Goal: Transaction & Acquisition: Purchase product/service

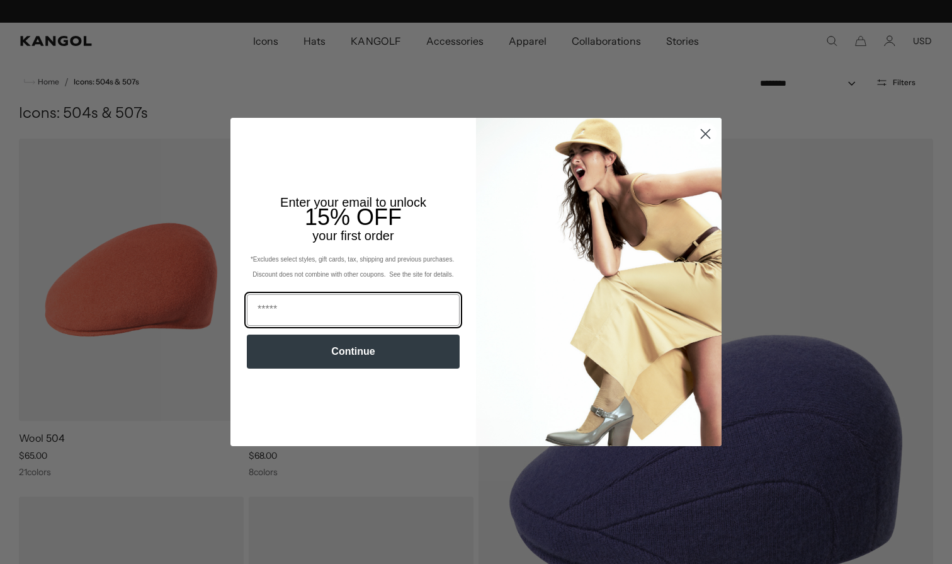
scroll to position [0, 259]
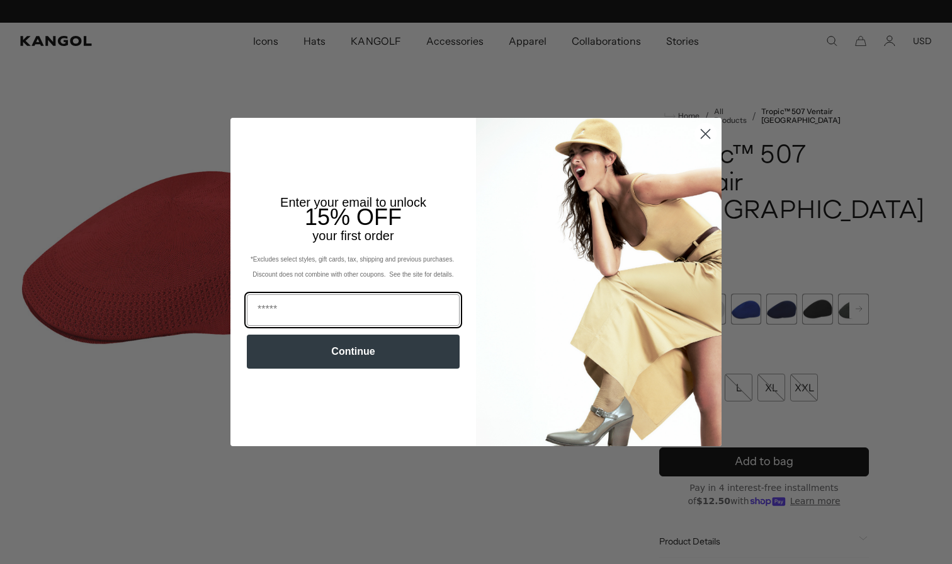
scroll to position [0, 259]
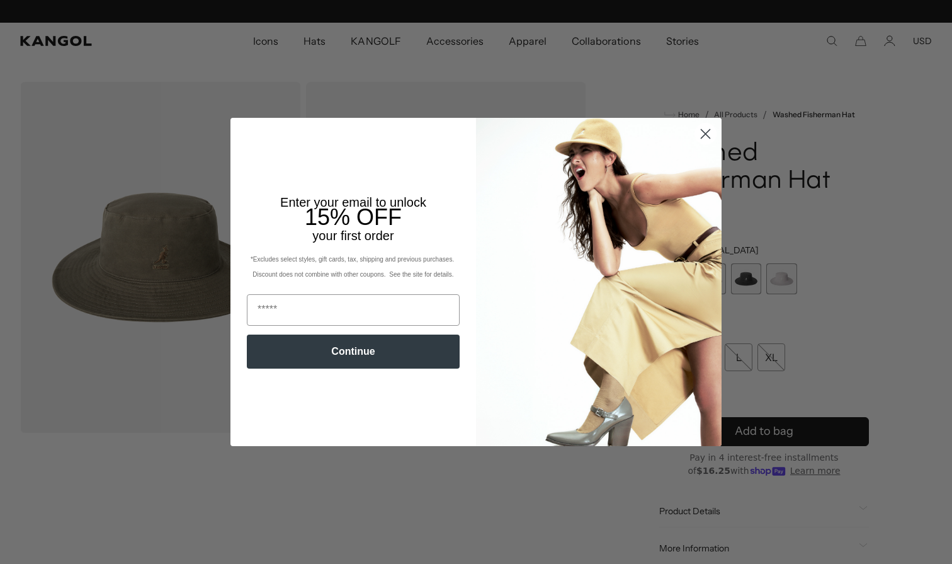
scroll to position [0, 259]
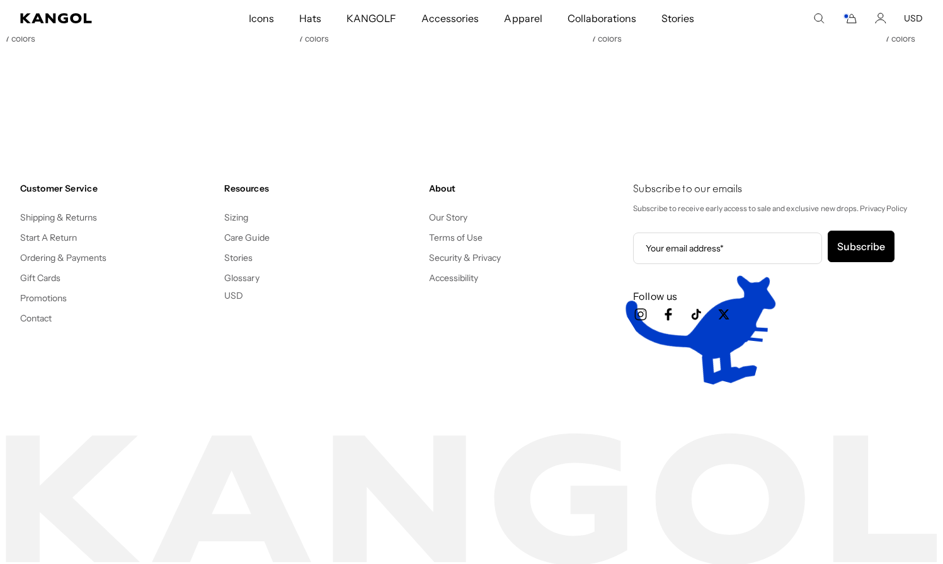
scroll to position [0, 259]
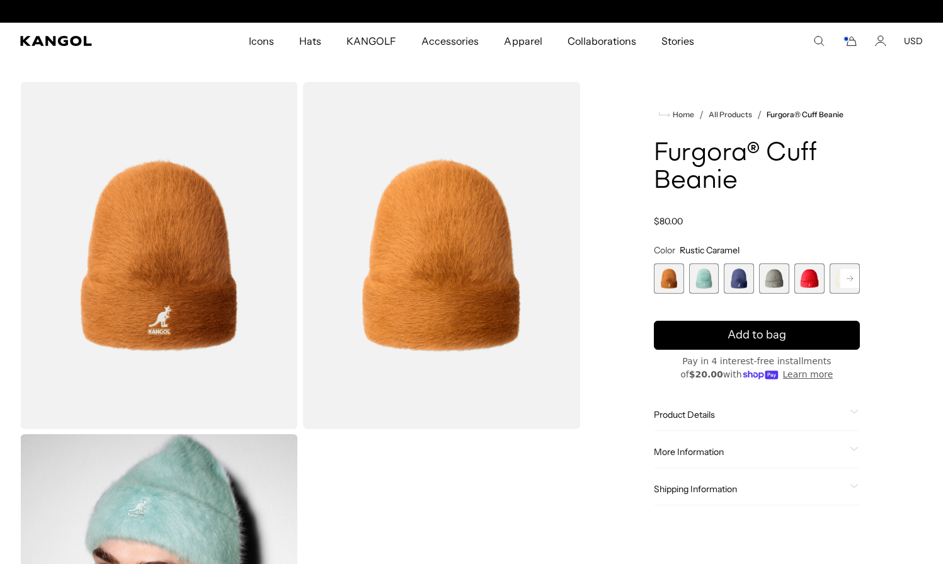
scroll to position [0, 259]
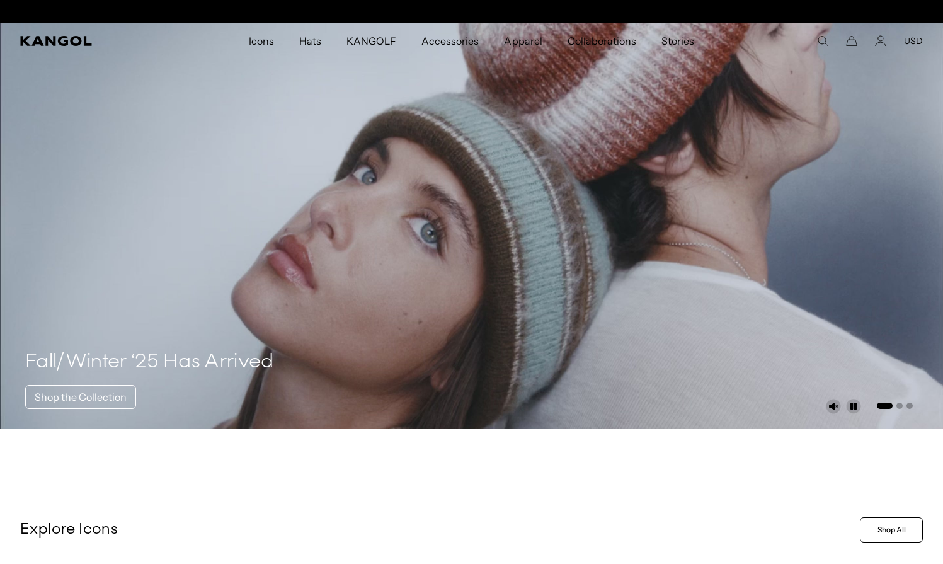
scroll to position [0, 259]
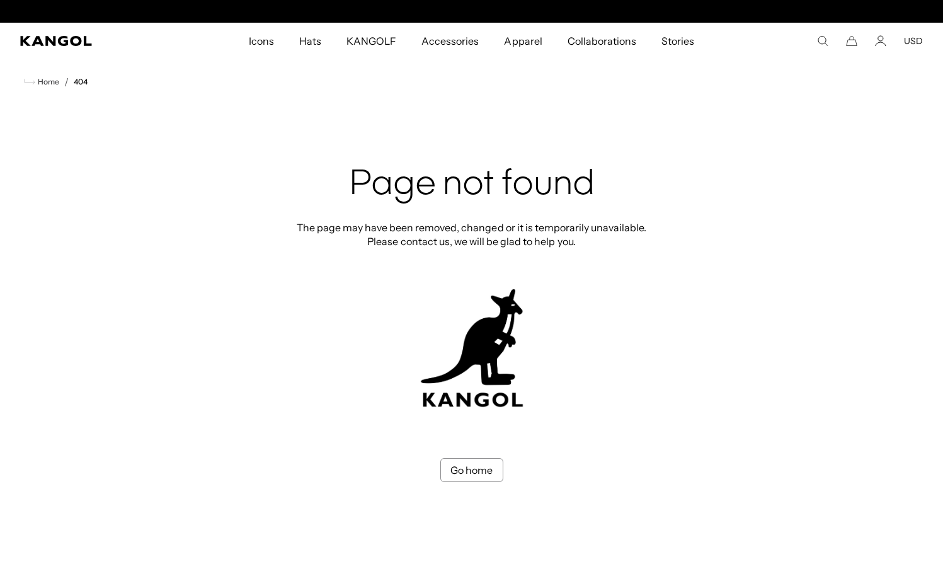
scroll to position [0, 259]
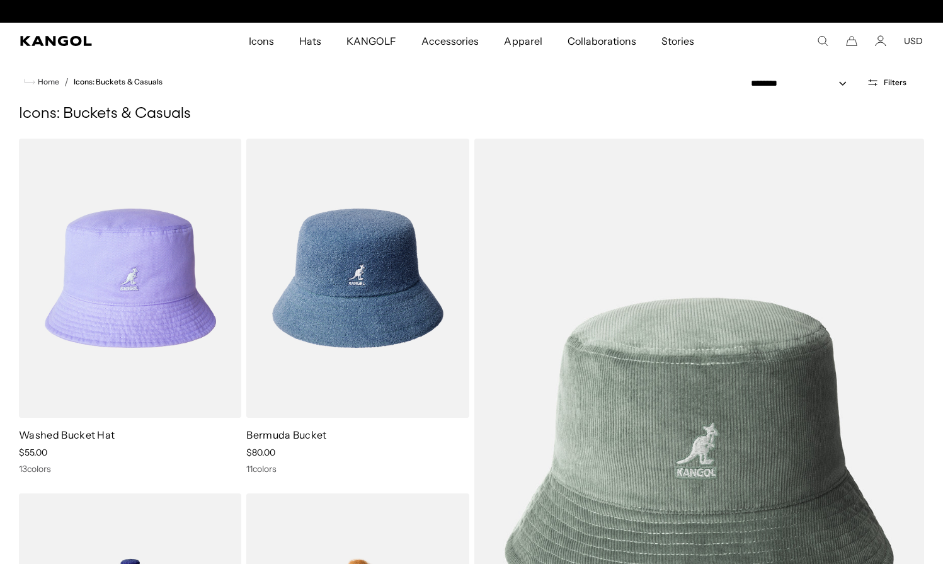
scroll to position [0, 259]
